Goal: Communication & Community: Participate in discussion

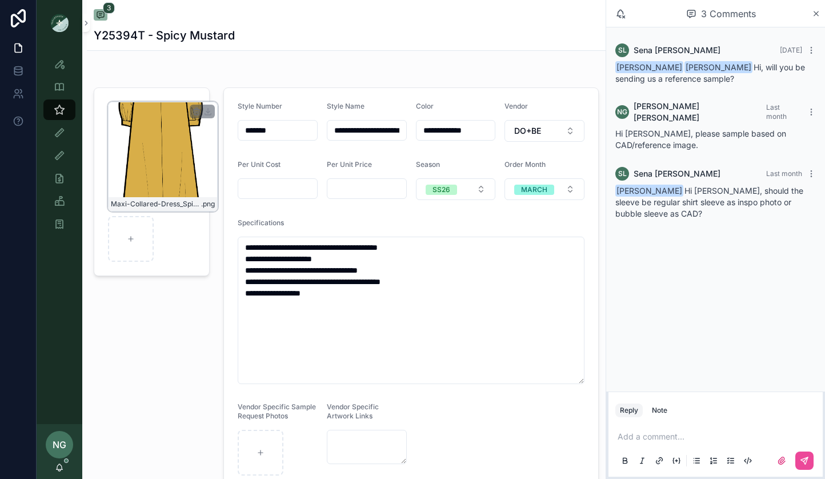
click at [184, 172] on div "Maxi-Collared-Dress_Spicy-Mustard .png" at bounding box center [163, 157] width 110 height 110
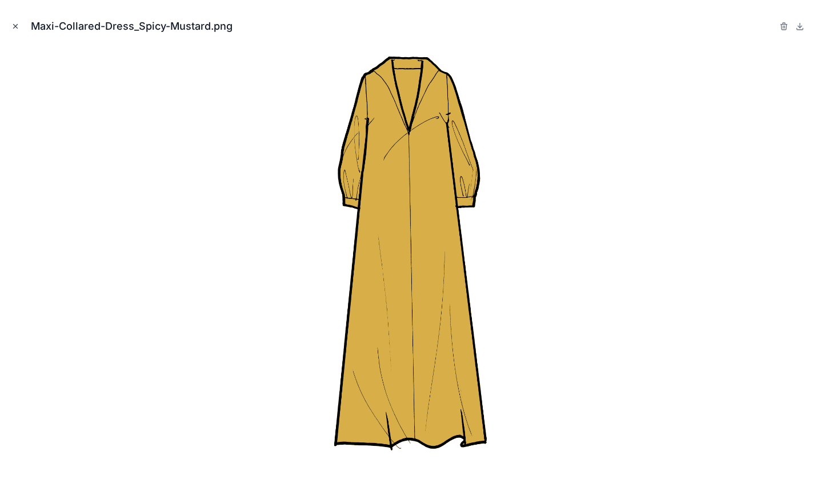
click at [15, 27] on icon "Close modal" at bounding box center [16, 27] width 4 height 4
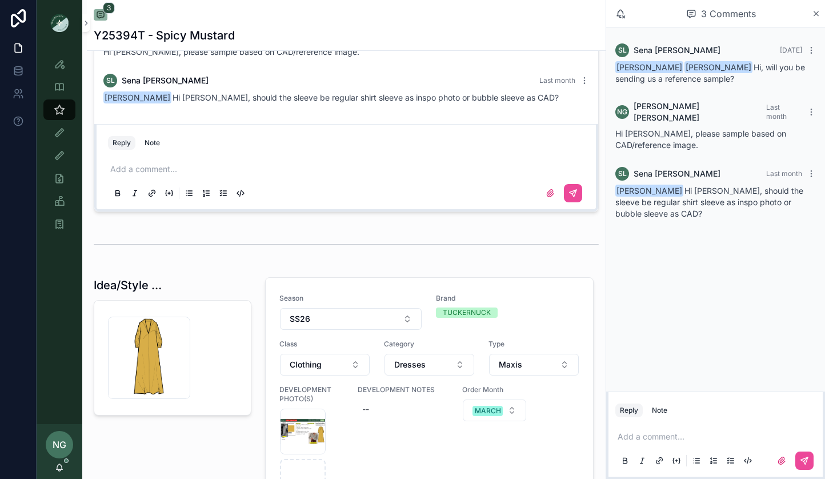
scroll to position [789, 0]
click at [290, 427] on div "Screenshot-2025-07-11-at-8.35.23-AM .png" at bounding box center [303, 431] width 46 height 46
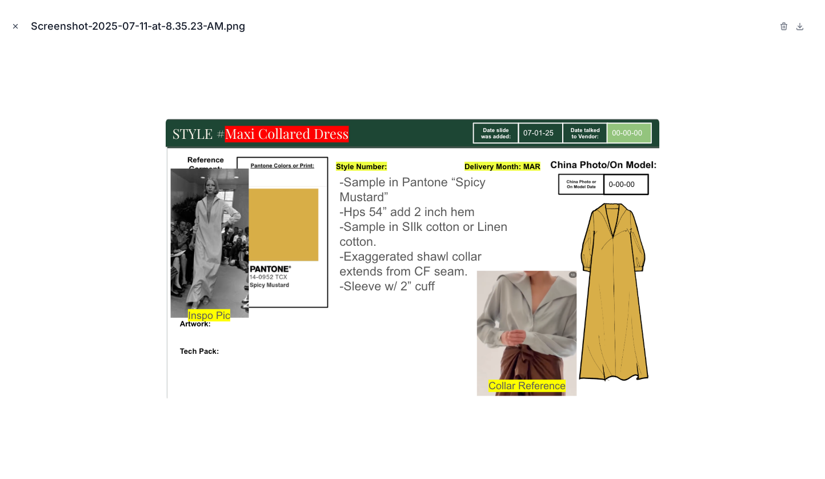
click at [17, 26] on icon "Close modal" at bounding box center [15, 26] width 8 height 8
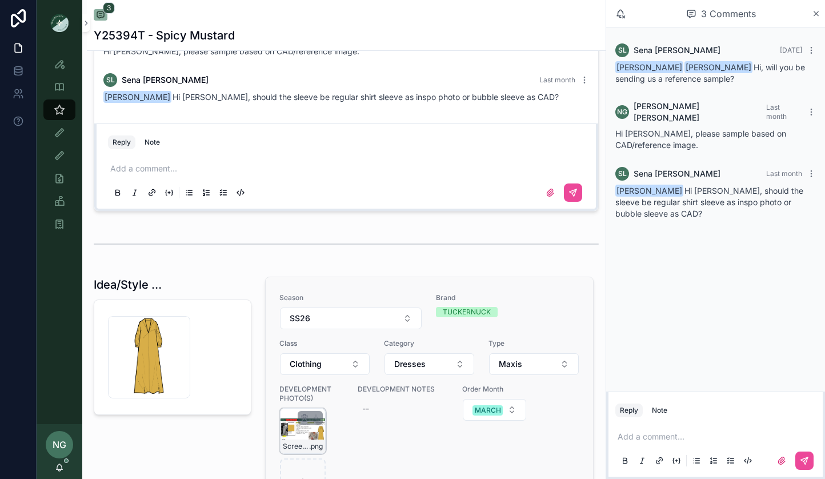
click at [303, 432] on div "Screenshot-2025-07-11-at-8.35.23-AM .png" at bounding box center [303, 431] width 46 height 46
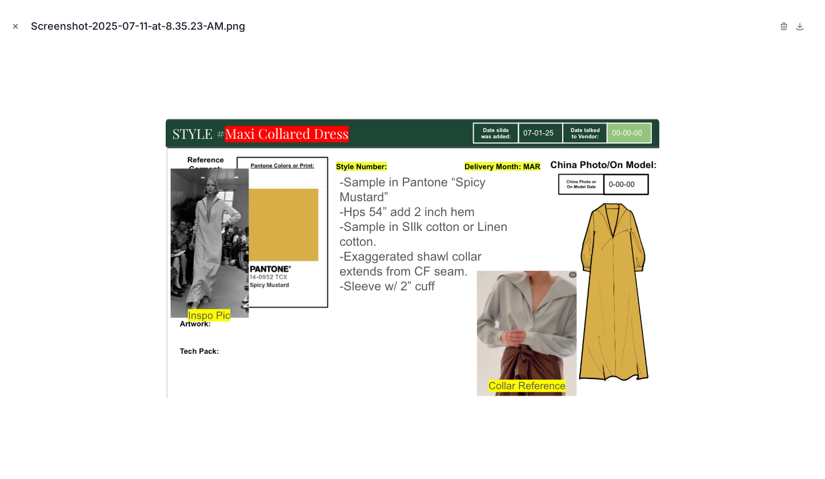
click at [15, 26] on icon "Close modal" at bounding box center [16, 27] width 4 height 4
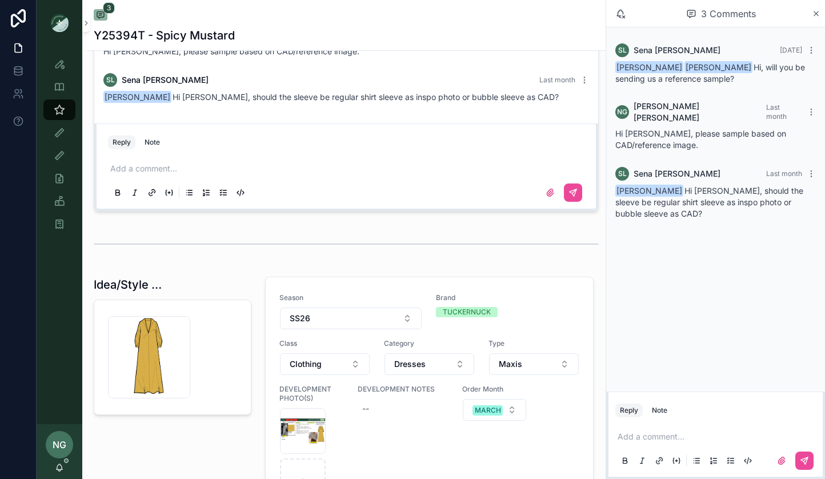
click at [680, 436] on p "scrollable content" at bounding box center [717, 436] width 200 height 11
click at [813, 468] on div "scrollable content" at bounding box center [715, 460] width 200 height 23
click at [813, 467] on div "scrollable content" at bounding box center [791, 460] width 46 height 18
click at [802, 462] on icon "scrollable content" at bounding box center [804, 460] width 9 height 9
